Goal: Task Accomplishment & Management: Use online tool/utility

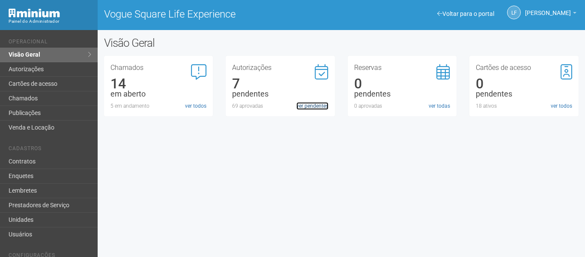
click at [312, 103] on link "ver pendentes" at bounding box center [313, 106] width 32 height 8
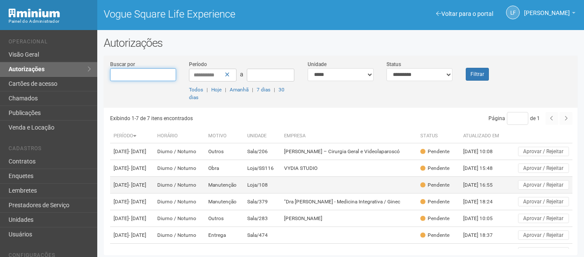
scroll to position [56, 0]
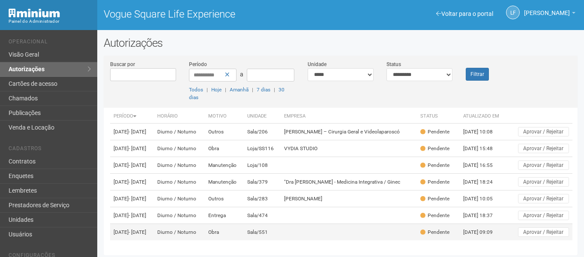
click at [281, 231] on td "Sala/551" at bounding box center [262, 232] width 37 height 17
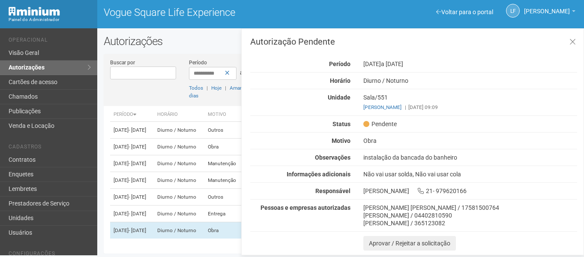
scroll to position [2, 0]
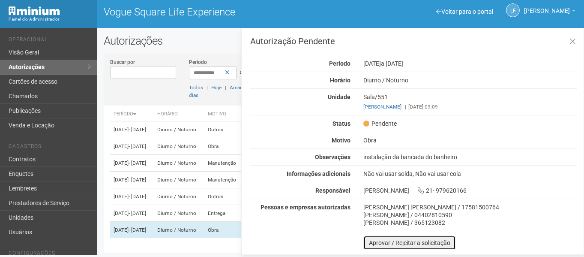
click at [375, 237] on button "Aprovar / Rejeitar a solicitação" at bounding box center [409, 242] width 93 height 15
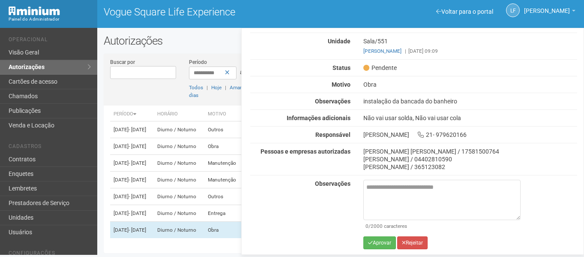
scroll to position [57, 0]
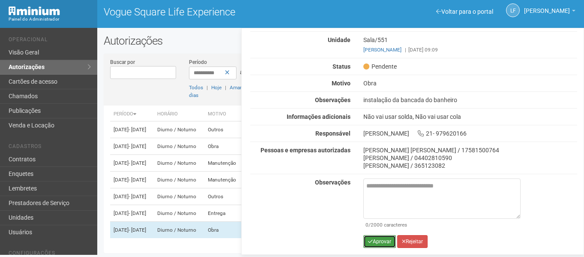
click at [378, 239] on button "Aprovar" at bounding box center [379, 241] width 33 height 13
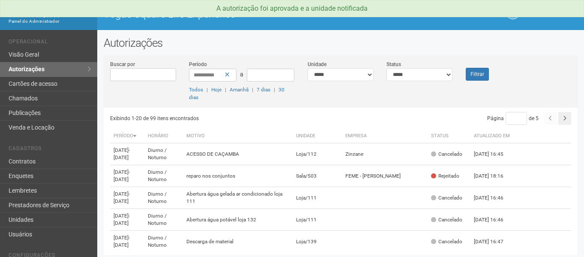
drag, startPoint x: 440, startPoint y: 65, endPoint x: 434, endPoint y: 75, distance: 11.5
click at [440, 65] on div "**********" at bounding box center [419, 70] width 79 height 21
drag, startPoint x: 434, startPoint y: 75, endPoint x: 429, endPoint y: 80, distance: 7.3
click at [433, 75] on select "**********" at bounding box center [420, 74] width 66 height 13
select select "*"
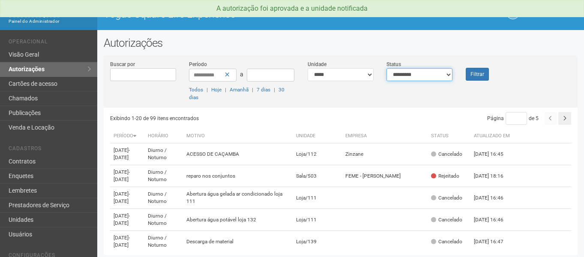
click at [387, 68] on select "**********" at bounding box center [420, 74] width 66 height 13
click at [477, 74] on button "Filtrar" at bounding box center [477, 74] width 23 height 13
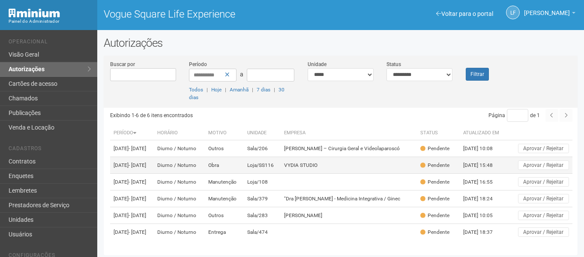
scroll to position [34, 0]
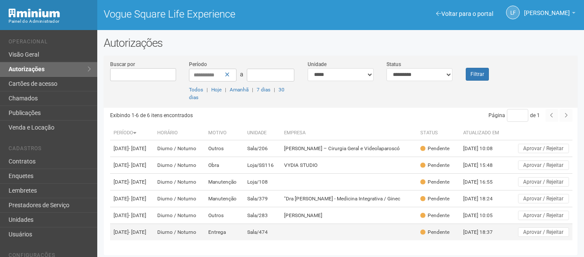
click at [331, 224] on td at bounding box center [349, 232] width 136 height 17
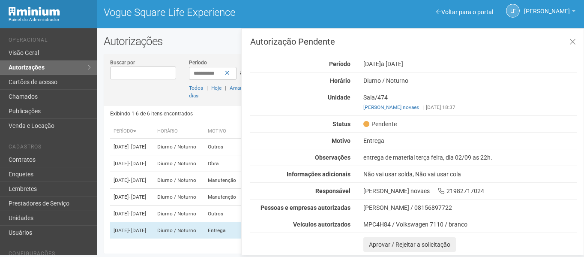
scroll to position [2, 0]
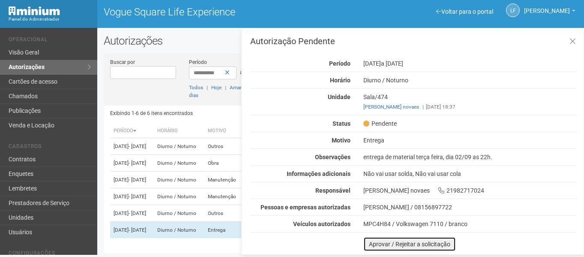
click at [381, 246] on button "Aprovar / Rejeitar a solicitação" at bounding box center [409, 244] width 93 height 15
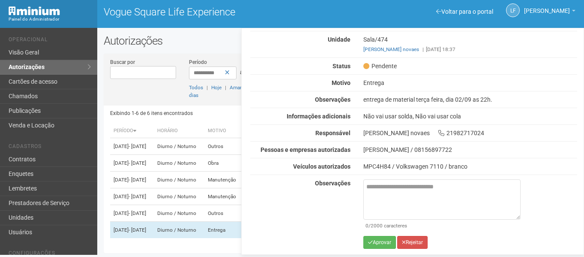
scroll to position [58, 0]
click at [371, 247] on button "Aprovar" at bounding box center [379, 241] width 33 height 13
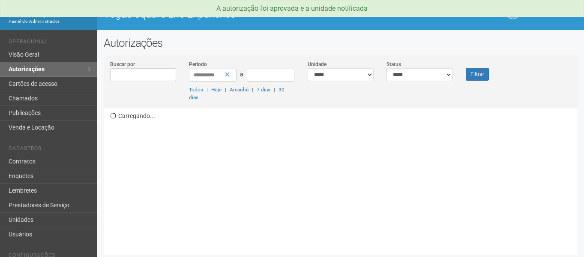
click at [443, 66] on div "**********" at bounding box center [419, 70] width 79 height 21
click at [433, 74] on select "**********" at bounding box center [420, 74] width 66 height 13
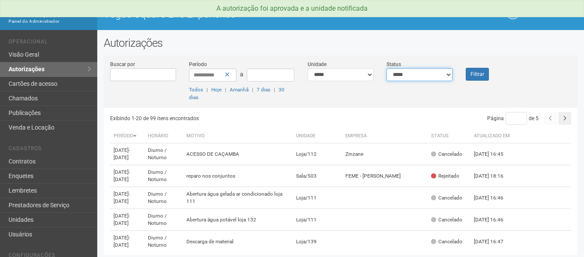
select select "*"
click at [387, 68] on select "**********" at bounding box center [420, 74] width 66 height 13
click at [489, 70] on div "Filtrar" at bounding box center [478, 70] width 39 height 21
click at [479, 71] on button "Filtrar" at bounding box center [477, 74] width 23 height 13
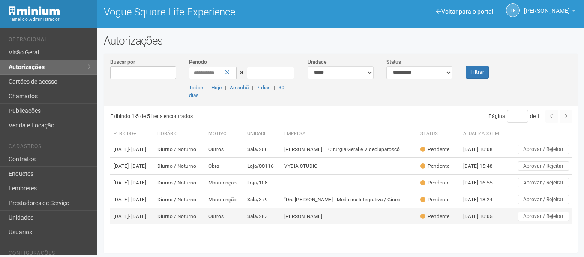
scroll to position [12, 0]
click at [331, 225] on td "[PERSON_NAME]" at bounding box center [349, 216] width 136 height 17
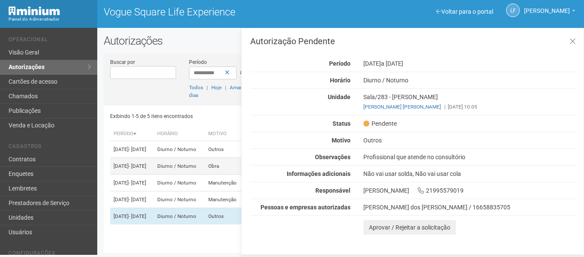
click at [205, 162] on td "Diurno / Noturno" at bounding box center [179, 166] width 51 height 17
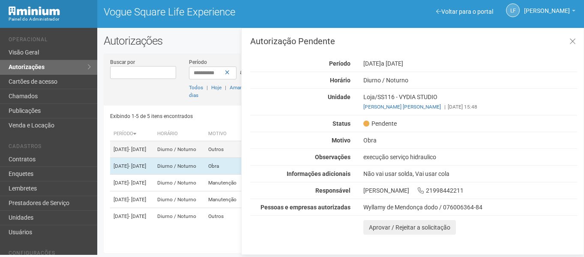
click at [205, 144] on td "Diurno / Noturno" at bounding box center [179, 149] width 51 height 17
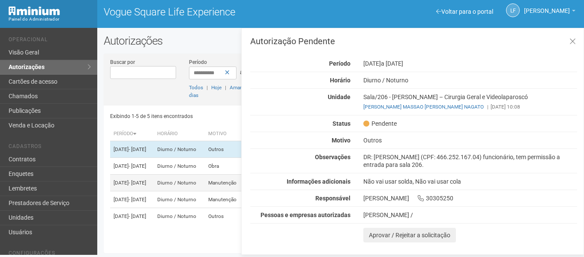
click at [205, 189] on td "Diurno / Noturno" at bounding box center [179, 182] width 51 height 17
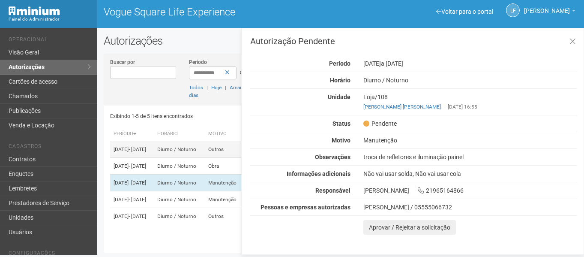
click at [205, 141] on td "Diurno / Noturno" at bounding box center [179, 149] width 51 height 17
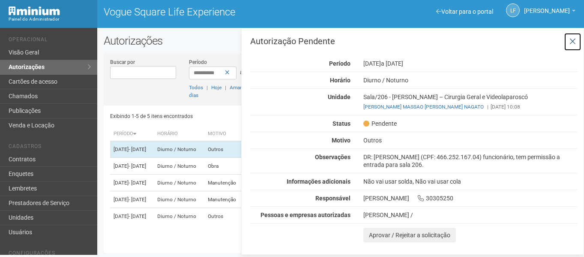
click at [579, 43] on button at bounding box center [573, 42] width 18 height 18
